Goal: Task Accomplishment & Management: Manage account settings

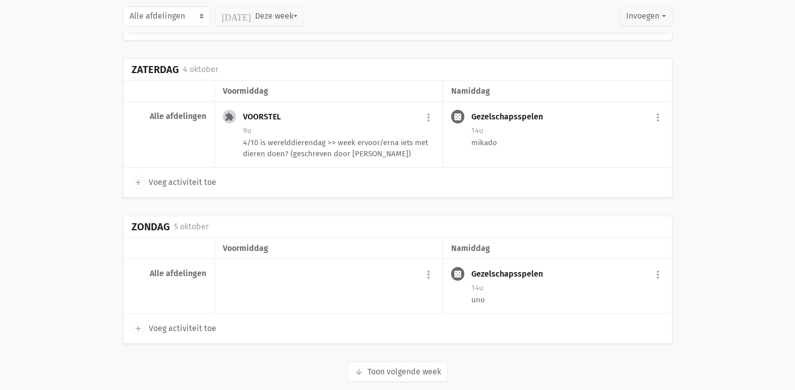
scroll to position [2218, 0]
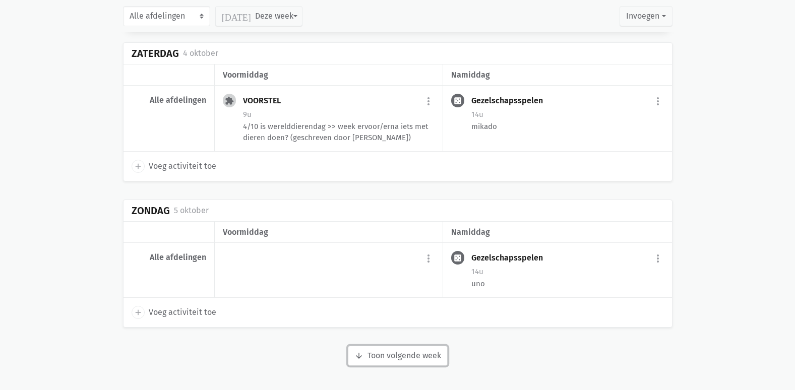
click at [402, 363] on button "arrow_downward Week wordt geladen Toon volgende week" at bounding box center [398, 356] width 100 height 20
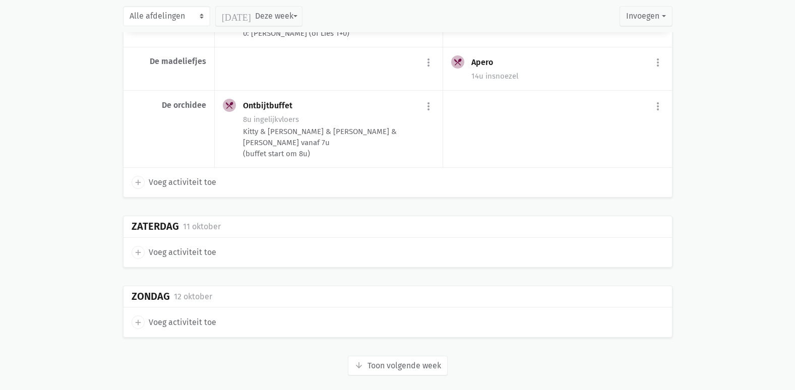
scroll to position [3838, 0]
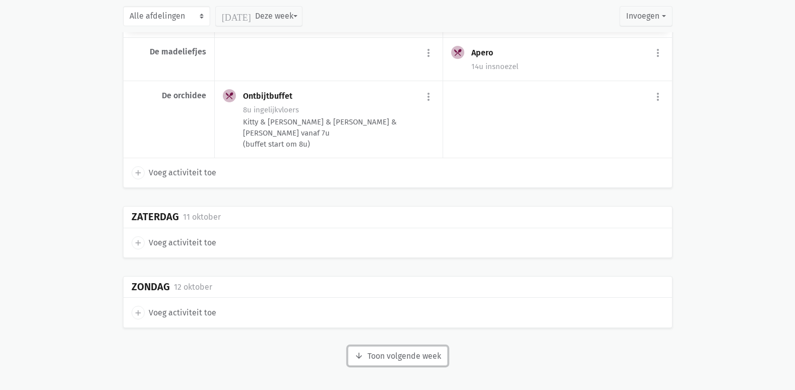
click at [405, 354] on button "arrow_downward Week wordt geladen Toon volgende week" at bounding box center [398, 356] width 100 height 20
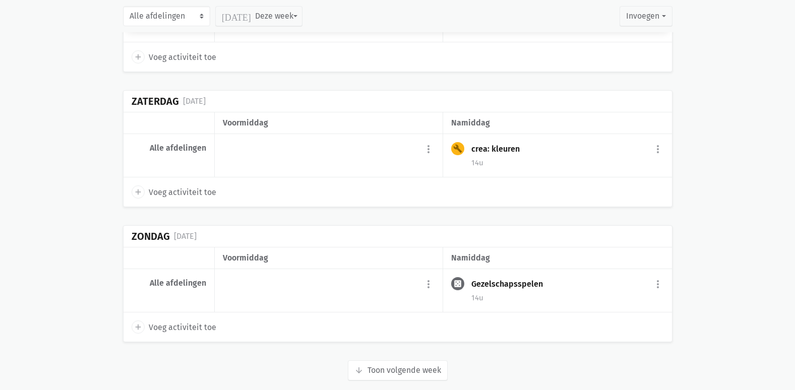
scroll to position [5444, 0]
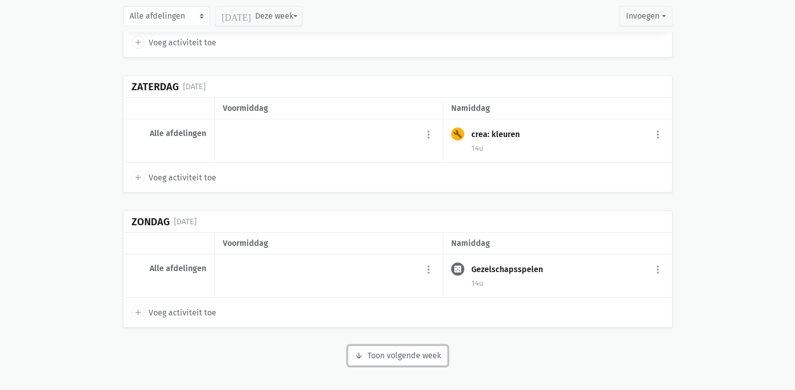
click at [418, 359] on button "arrow_downward Week wordt geladen Toon volgende week" at bounding box center [398, 356] width 100 height 20
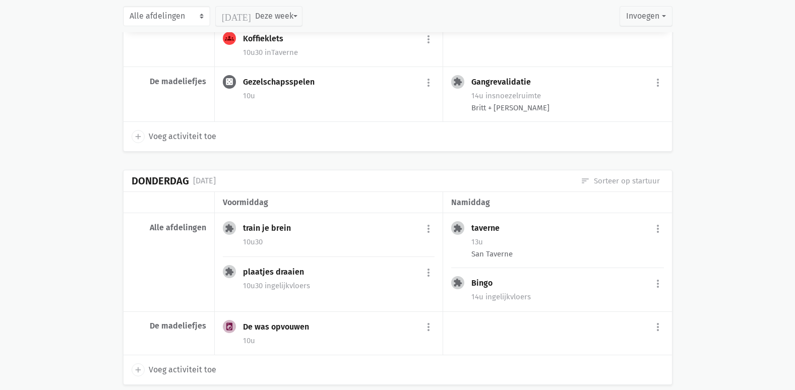
scroll to position [6453, 0]
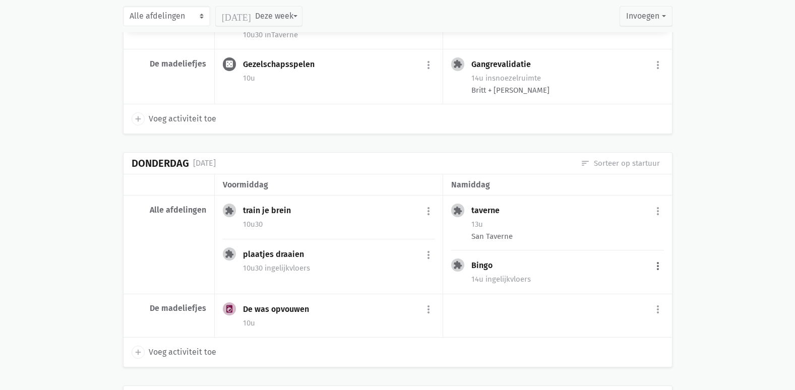
click at [656, 258] on button "more_vert" at bounding box center [658, 266] width 12 height 19
click at [599, 279] on link "edit Bewerk" at bounding box center [624, 287] width 103 height 17
select select "14:00"
select select "15:00"
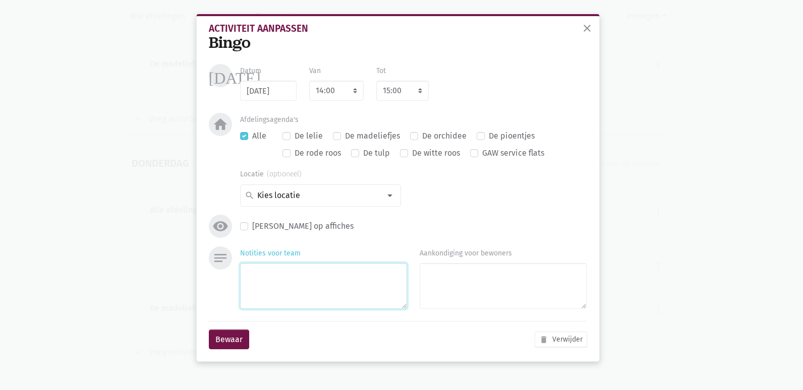
click at [274, 278] on textarea "Notities voor team" at bounding box center [323, 286] width 167 height 46
type textarea "WIE? [GEOGRAPHIC_DATA][PERSON_NAME][GEOGRAPHIC_DATA], Lies afwezig..."
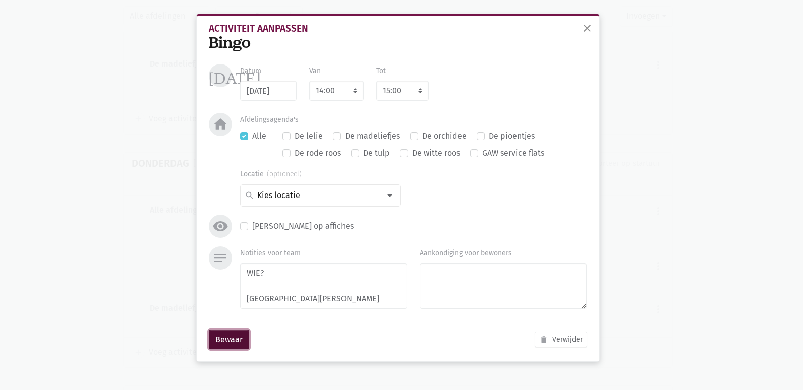
click at [232, 339] on button "Bewaar" at bounding box center [229, 340] width 40 height 20
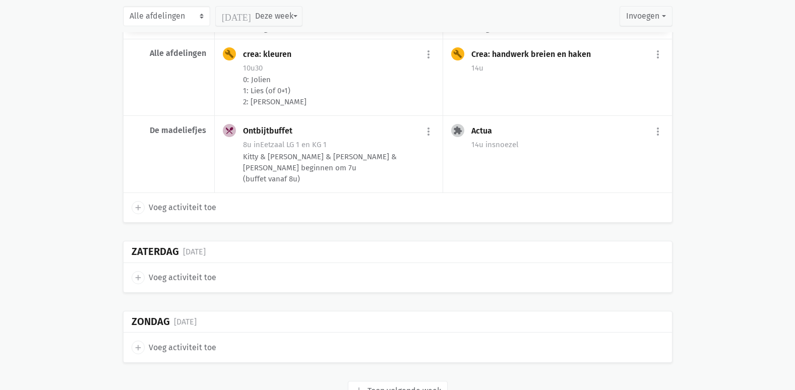
scroll to position [6889, 0]
click at [407, 380] on button "arrow_downward Week wordt geladen Toon volgende week" at bounding box center [398, 390] width 100 height 20
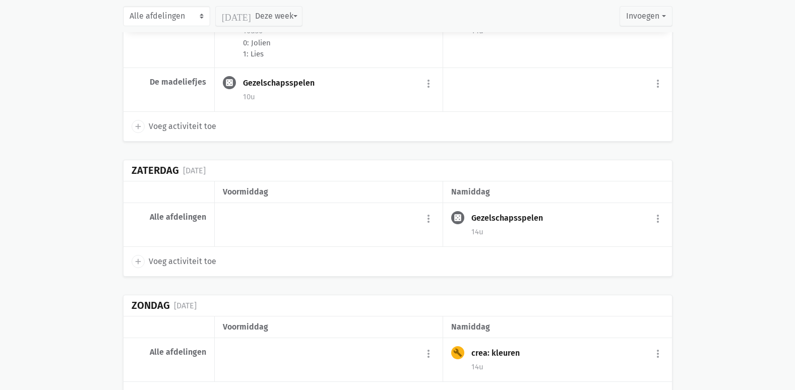
scroll to position [8484, 0]
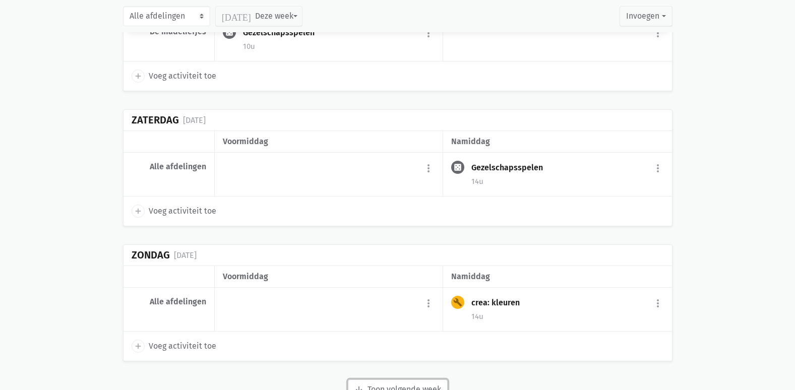
click at [430, 380] on button "arrow_downward Week wordt geladen Toon volgende week" at bounding box center [398, 390] width 100 height 20
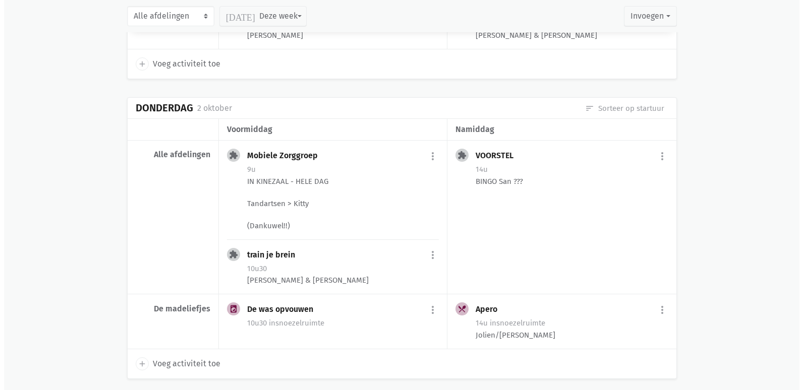
scroll to position [1614, 0]
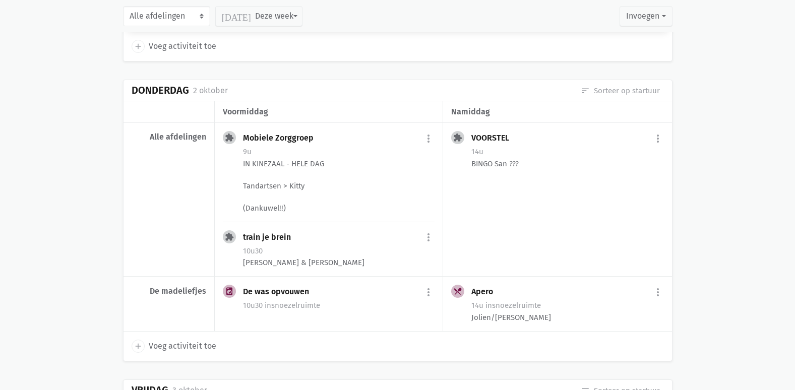
click at [179, 343] on span "Voeg activiteit toe" at bounding box center [183, 346] width 68 height 13
select select "14:00"
select select "15:00"
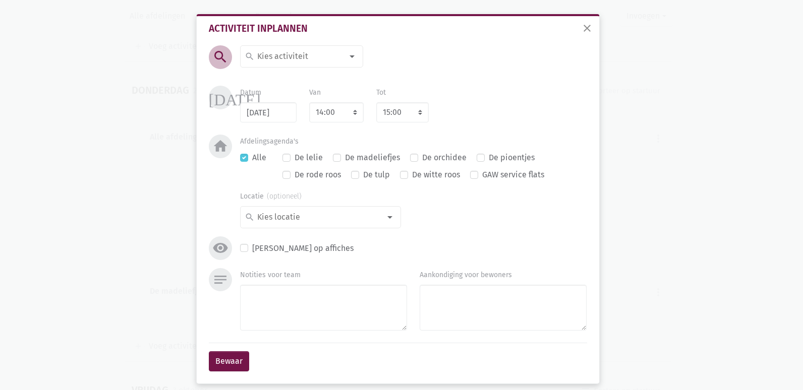
click at [315, 60] on input at bounding box center [299, 56] width 87 height 13
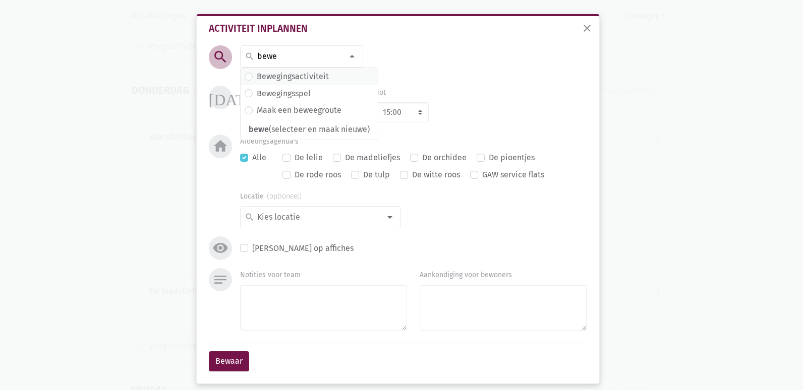
type input "bewe"
click at [319, 76] on label "Bewegingsactiviteit" at bounding box center [293, 76] width 72 height 13
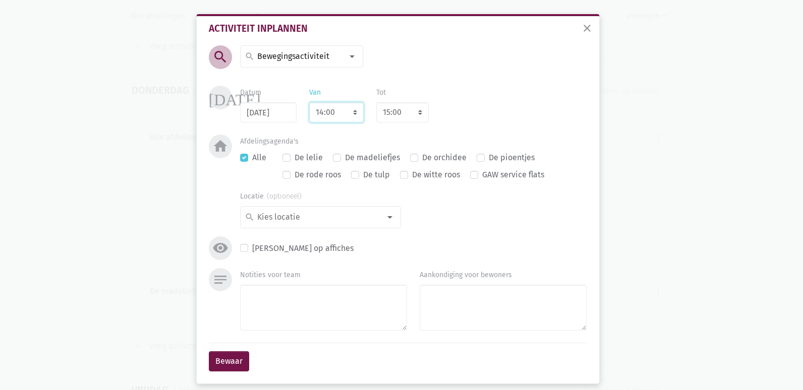
click at [314, 111] on select "7:00 7:15 7:30 7:45 8:00 8:15 8:30 8:45 9:00 9:15 9:30 9:45 10:00 10:15 10:30 1…" at bounding box center [336, 112] width 54 height 20
select select "10:00"
click at [309, 102] on select "7:00 7:15 7:30 7:45 8:00 8:15 8:30 8:45 9:00 9:15 9:30 9:45 10:00 10:15 10:30 1…" at bounding box center [336, 112] width 54 height 20
select select "11:00"
click at [255, 308] on textarea "Notities voor team" at bounding box center [323, 308] width 167 height 46
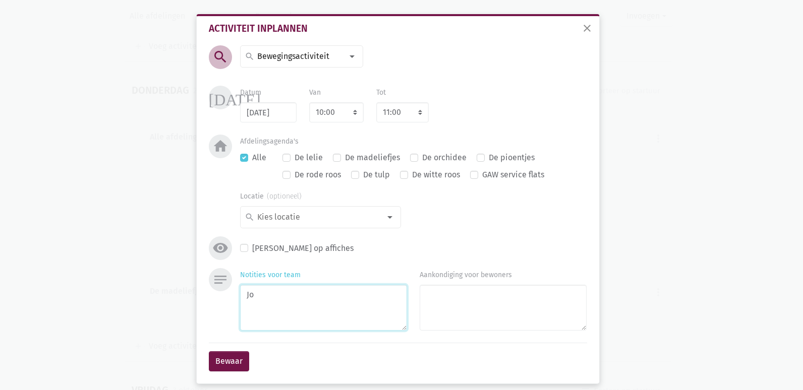
type textarea "J"
type textarea "0"
type textarea "Jolien 0"
click at [212, 359] on button "Bewaar" at bounding box center [229, 361] width 40 height 20
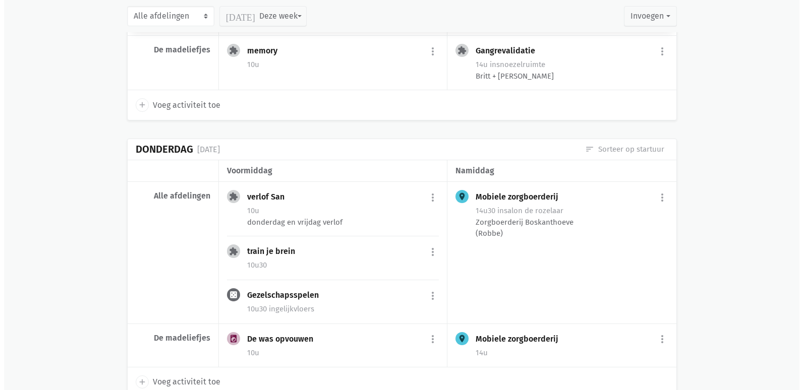
scroll to position [4970, 0]
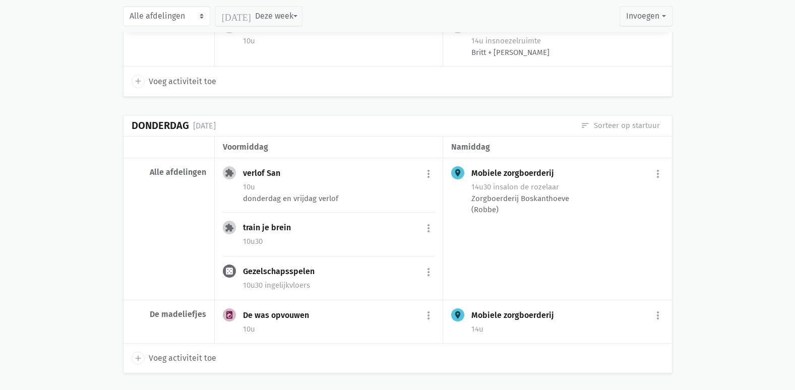
click at [182, 360] on span "Voeg activiteit toe" at bounding box center [183, 358] width 68 height 13
select select "14:00"
select select "15:00"
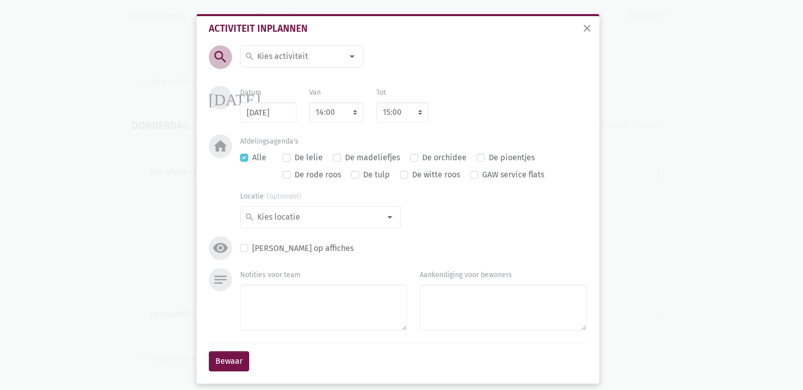
click at [300, 58] on input at bounding box center [299, 56] width 87 height 13
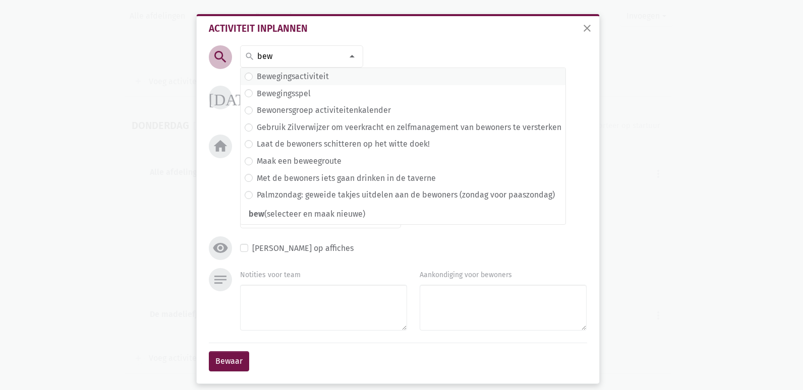
type input "bew"
click at [316, 73] on label "Bewegingsactiviteit" at bounding box center [293, 76] width 72 height 13
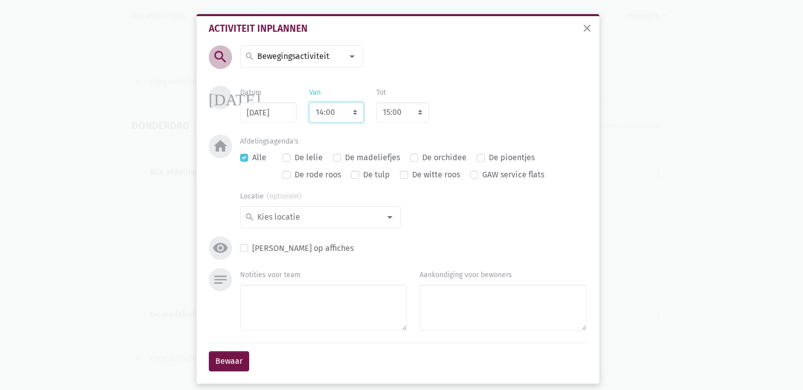
click at [319, 110] on select "7:00 7:15 7:30 7:45 8:00 8:15 8:30 8:45 9:00 9:15 9:30 9:45 10:00 10:15 10:30 1…" at bounding box center [336, 112] width 54 height 20
select select "10:00"
click at [309, 102] on select "7:00 7:15 7:30 7:45 8:00 8:15 8:30 8:45 9:00 9:15 9:30 9:45 10:00 10:15 10:30 1…" at bounding box center [336, 112] width 54 height 20
click at [306, 304] on textarea "Notities voor team" at bounding box center [323, 308] width 167 height 46
select select "11:00"
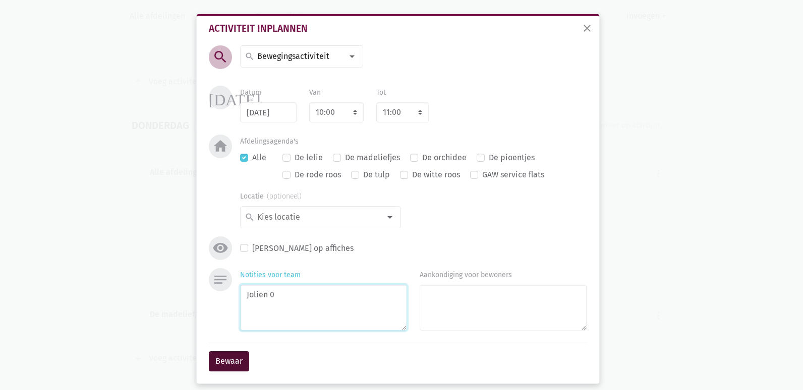
type textarea "Jolien 0"
click at [222, 365] on button "Bewaar" at bounding box center [229, 361] width 40 height 20
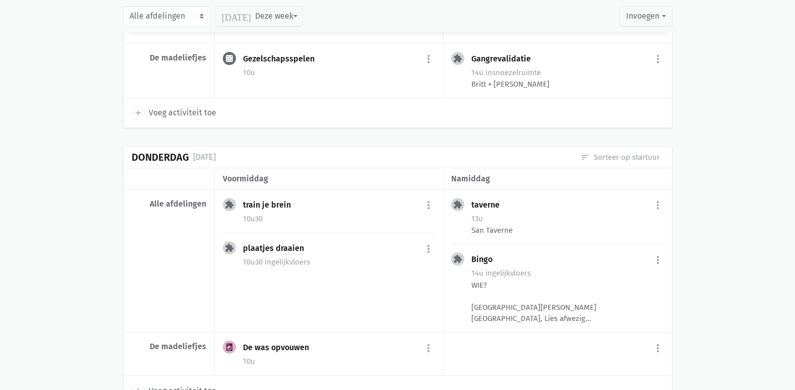
scroll to position [6586, 0]
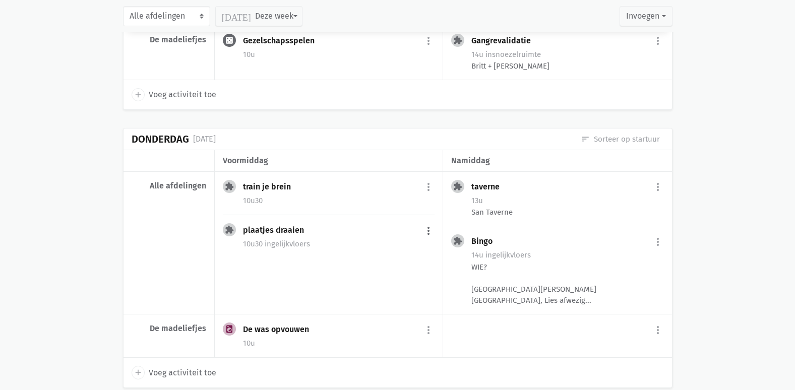
click at [427, 221] on button "more_vert" at bounding box center [429, 230] width 12 height 19
click at [389, 244] on link "edit Bewerk" at bounding box center [395, 252] width 103 height 17
select select "10:30"
select select "11:30"
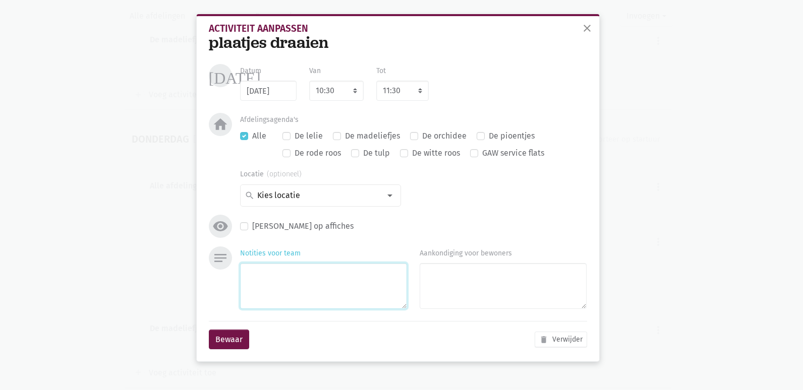
click at [303, 274] on textarea "Notities voor team" at bounding box center [323, 286] width 167 height 46
type textarea "Geen beweging?"
click at [241, 340] on button "Bewaar" at bounding box center [229, 340] width 40 height 20
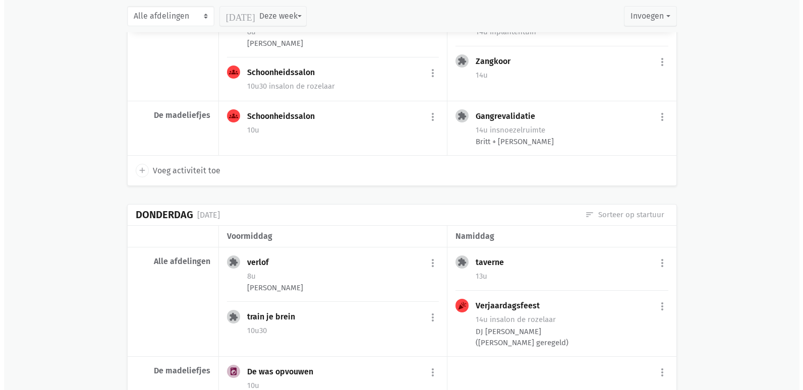
scroll to position [8048, 0]
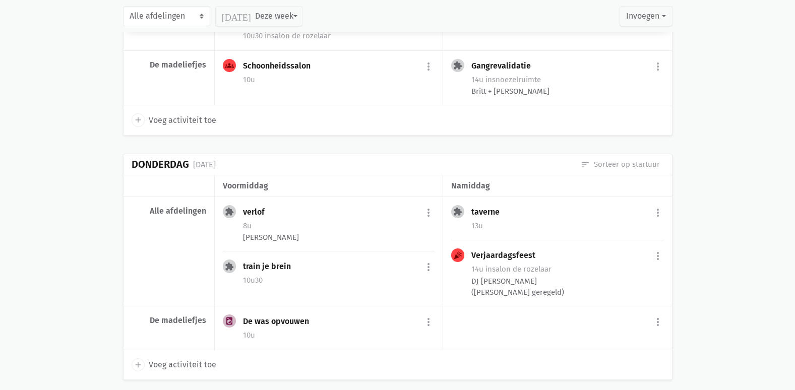
click at [180, 359] on span "Voeg activiteit toe" at bounding box center [183, 365] width 68 height 13
select select "14:00"
select select "15:00"
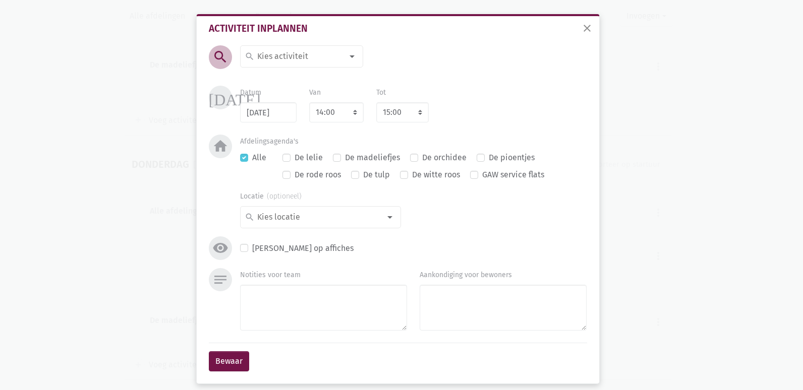
click at [271, 56] on input at bounding box center [299, 56] width 87 height 13
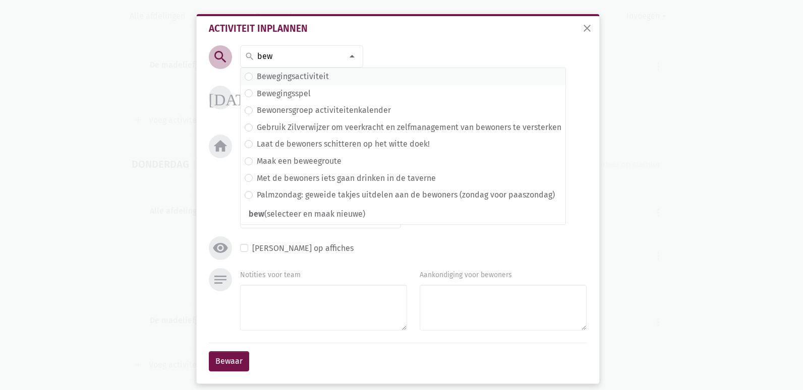
type input "bew"
click at [282, 78] on label "Bewegingsactiviteit" at bounding box center [293, 76] width 72 height 13
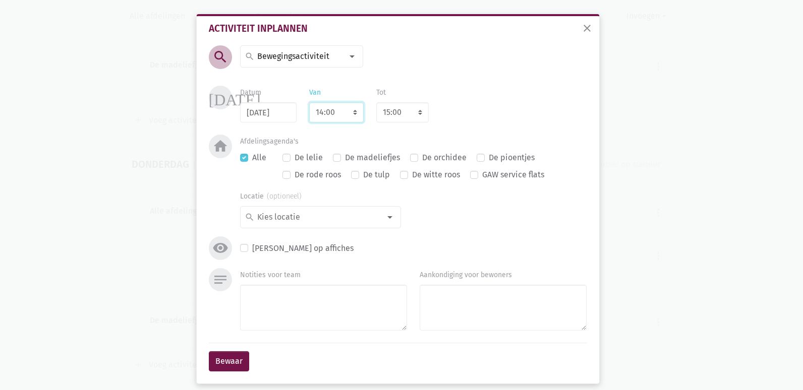
click at [309, 114] on select "7:00 7:15 7:30 7:45 8:00 8:15 8:30 8:45 9:00 9:15 9:30 9:45 10:00 10:15 10:30 1…" at bounding box center [336, 112] width 54 height 20
select select "10:00"
click at [309, 102] on select "7:00 7:15 7:30 7:45 8:00 8:15 8:30 8:45 9:00 9:15 9:30 9:45 10:00 10:15 10:30 1…" at bounding box center [336, 112] width 54 height 20
select select "11:00"
click at [321, 311] on textarea "Notities voor team" at bounding box center [323, 308] width 167 height 46
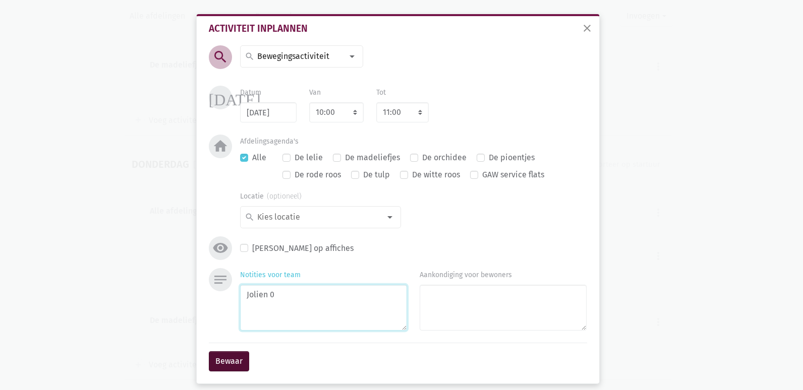
type textarea "Jolien 0"
click at [216, 358] on button "Bewaar" at bounding box center [229, 361] width 40 height 20
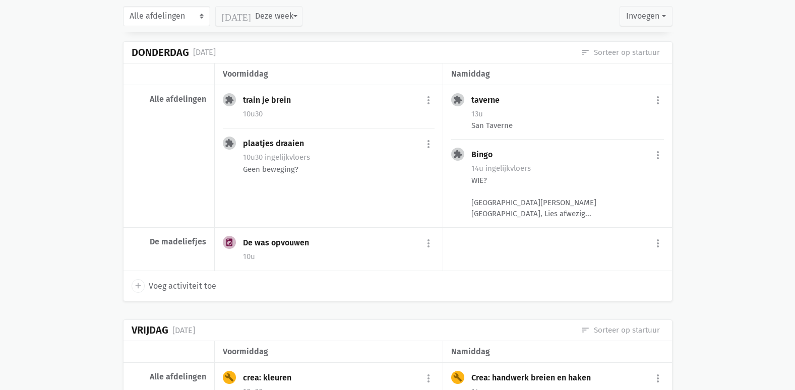
scroll to position [6622, 0]
